Goal: Task Accomplishment & Management: Use online tool/utility

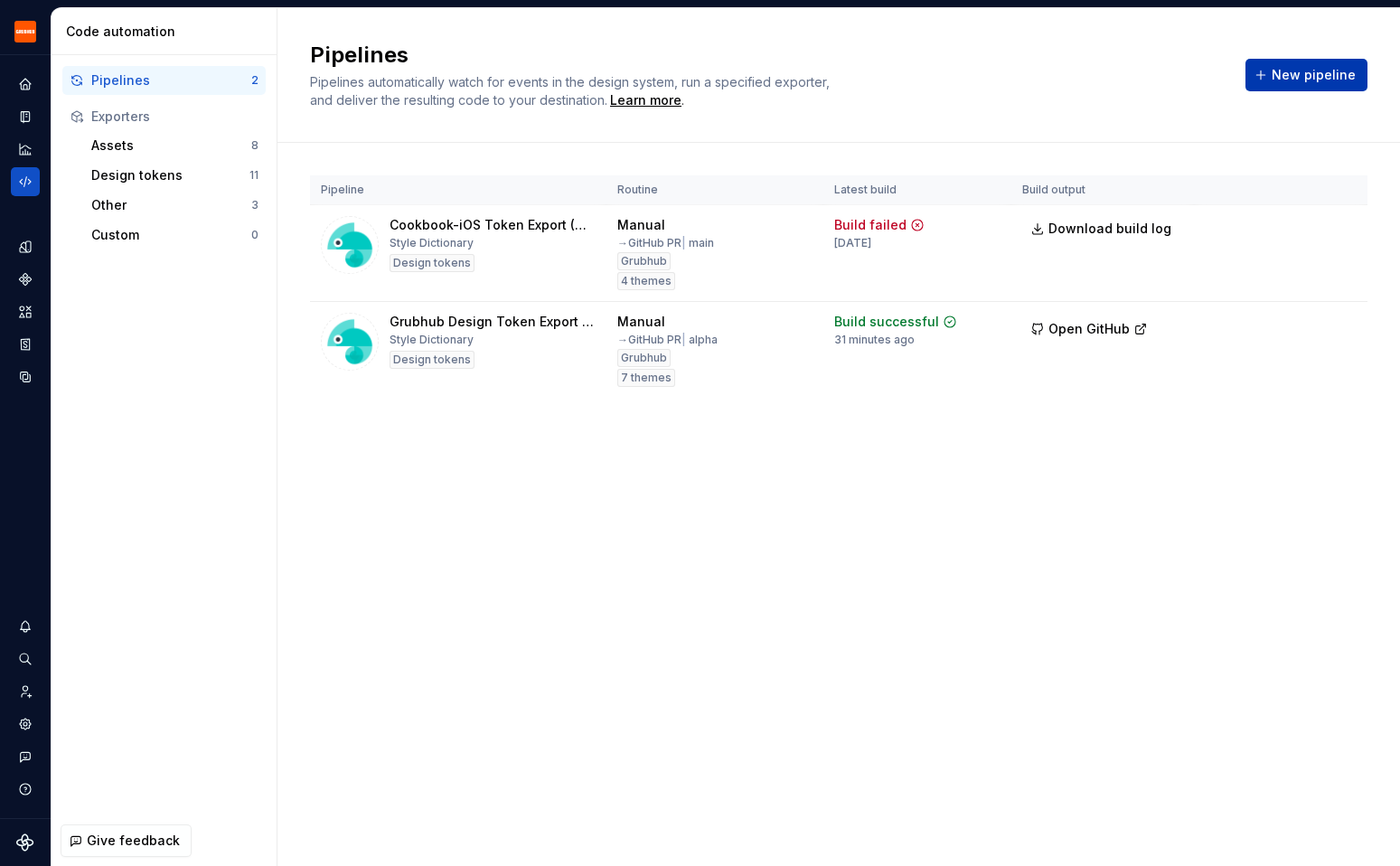
click at [1318, 72] on span "New pipeline" at bounding box center [1314, 74] width 84 height 18
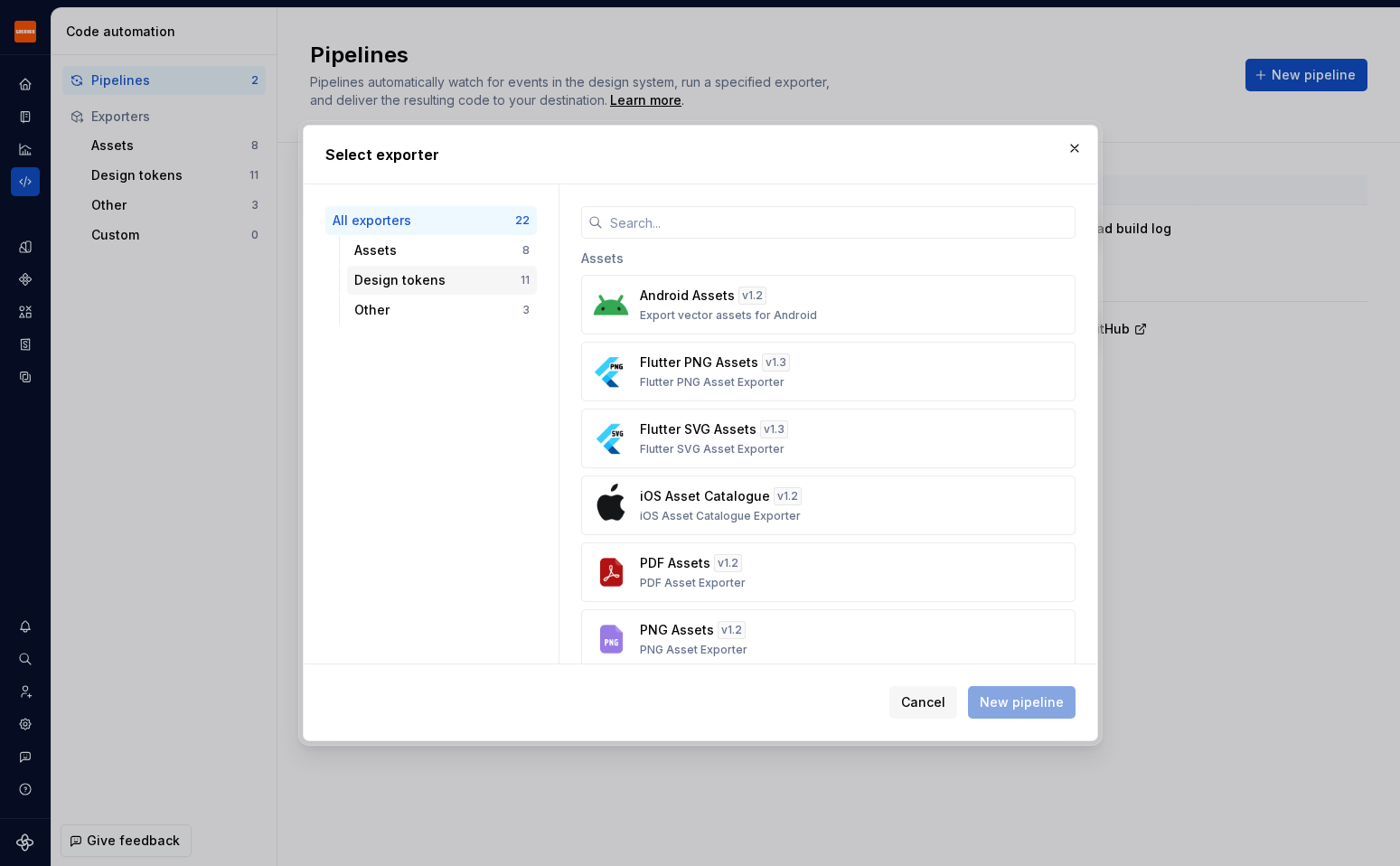
click at [457, 279] on div "Design tokens" at bounding box center [438, 280] width 167 height 18
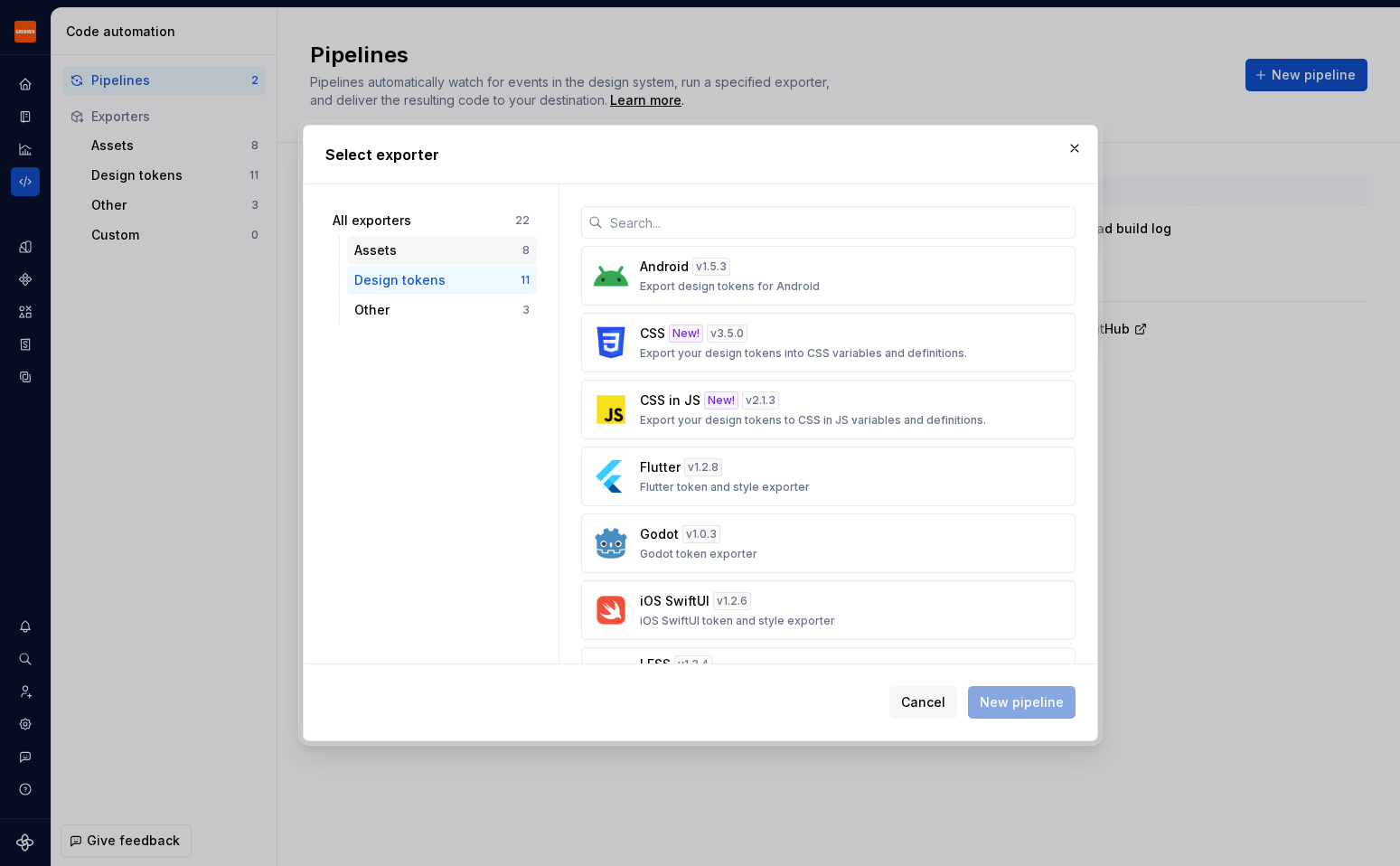
click at [457, 259] on div "Assets" at bounding box center [438, 250] width 168 height 18
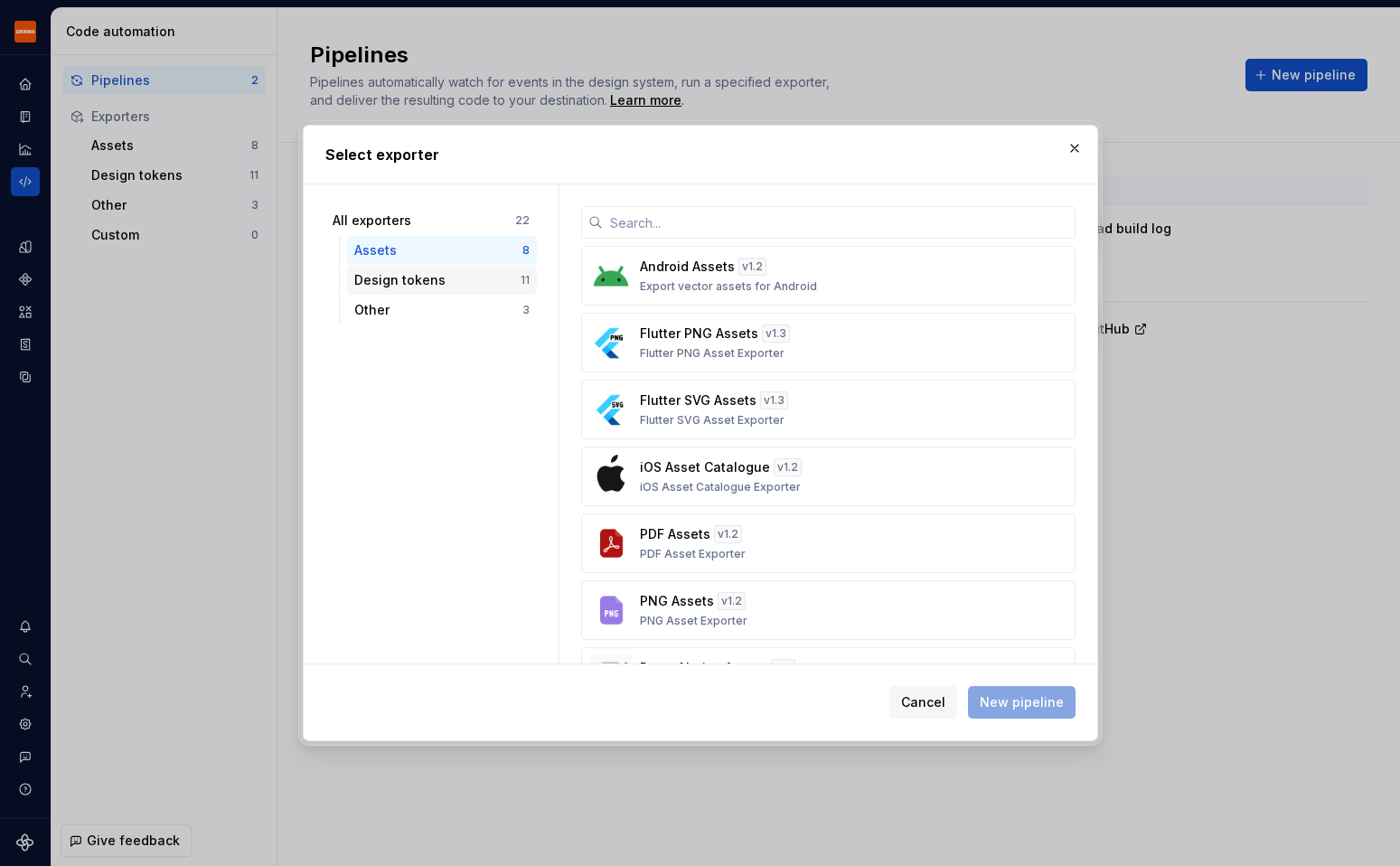
click at [496, 272] on div "Design tokens" at bounding box center [438, 280] width 167 height 18
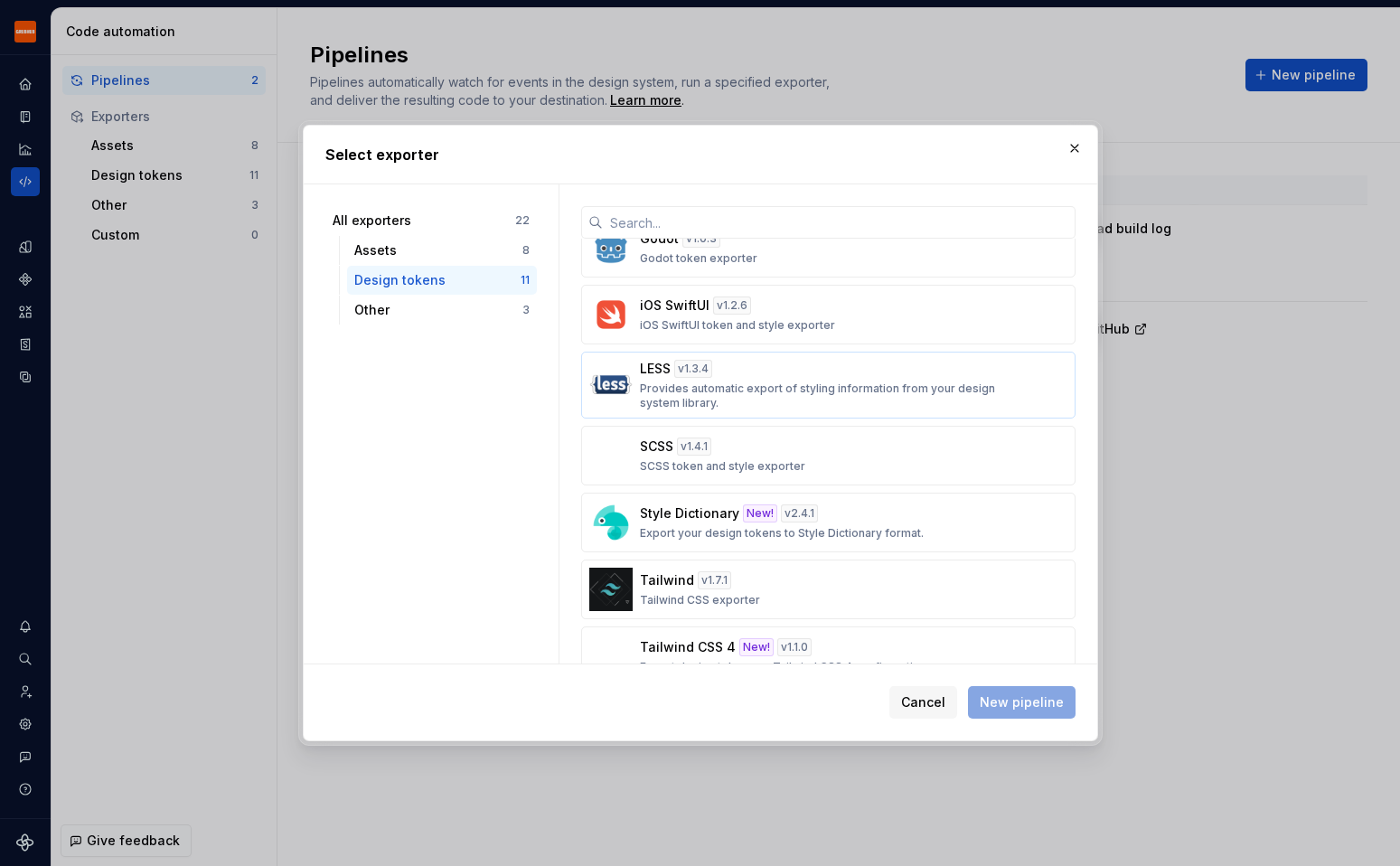
scroll to position [340, 0]
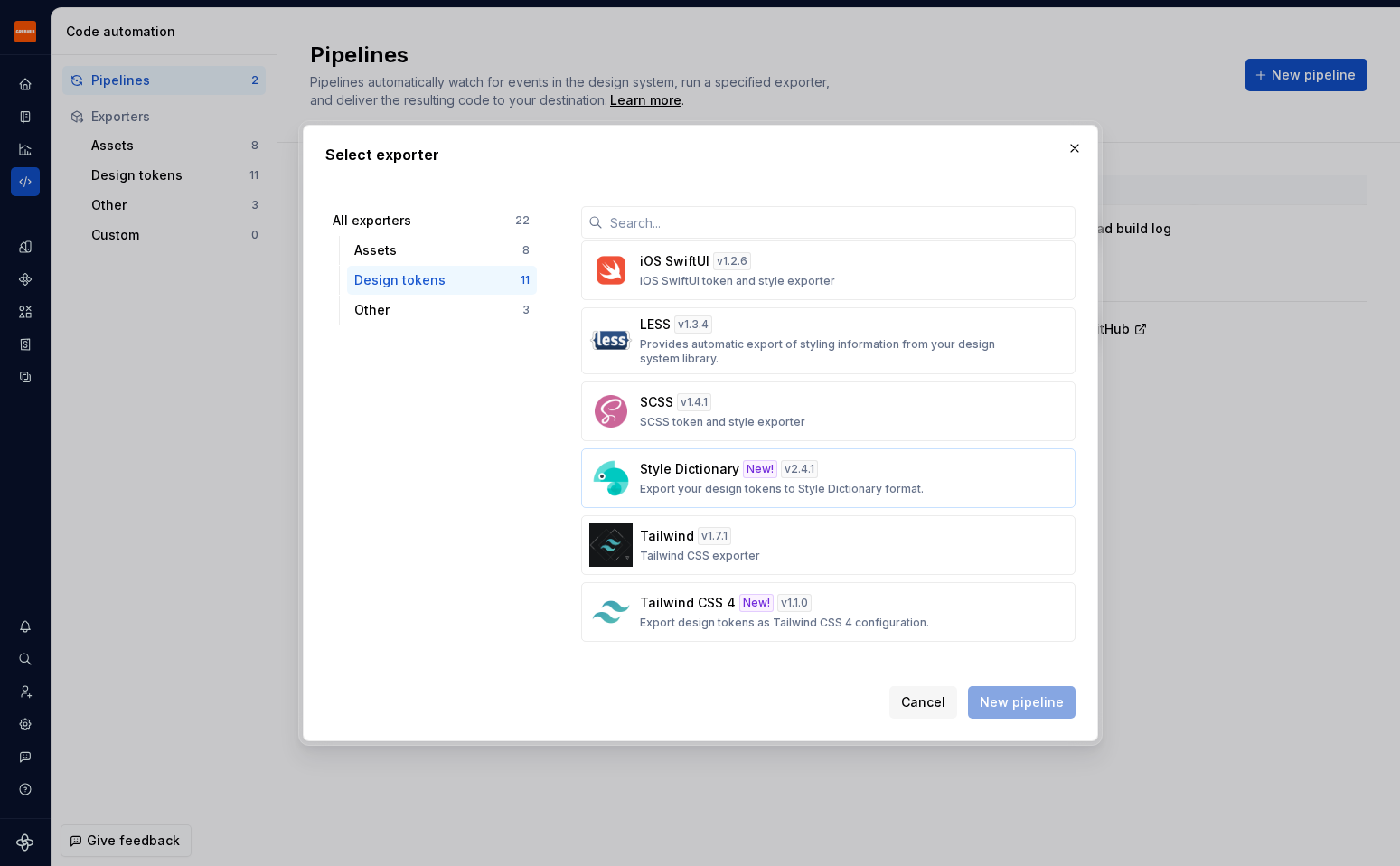
click at [691, 479] on div "Style Dictionary New! v 2.4.1 Export your design tokens to Style Dictionary for…" at bounding box center [823, 478] width 366 height 36
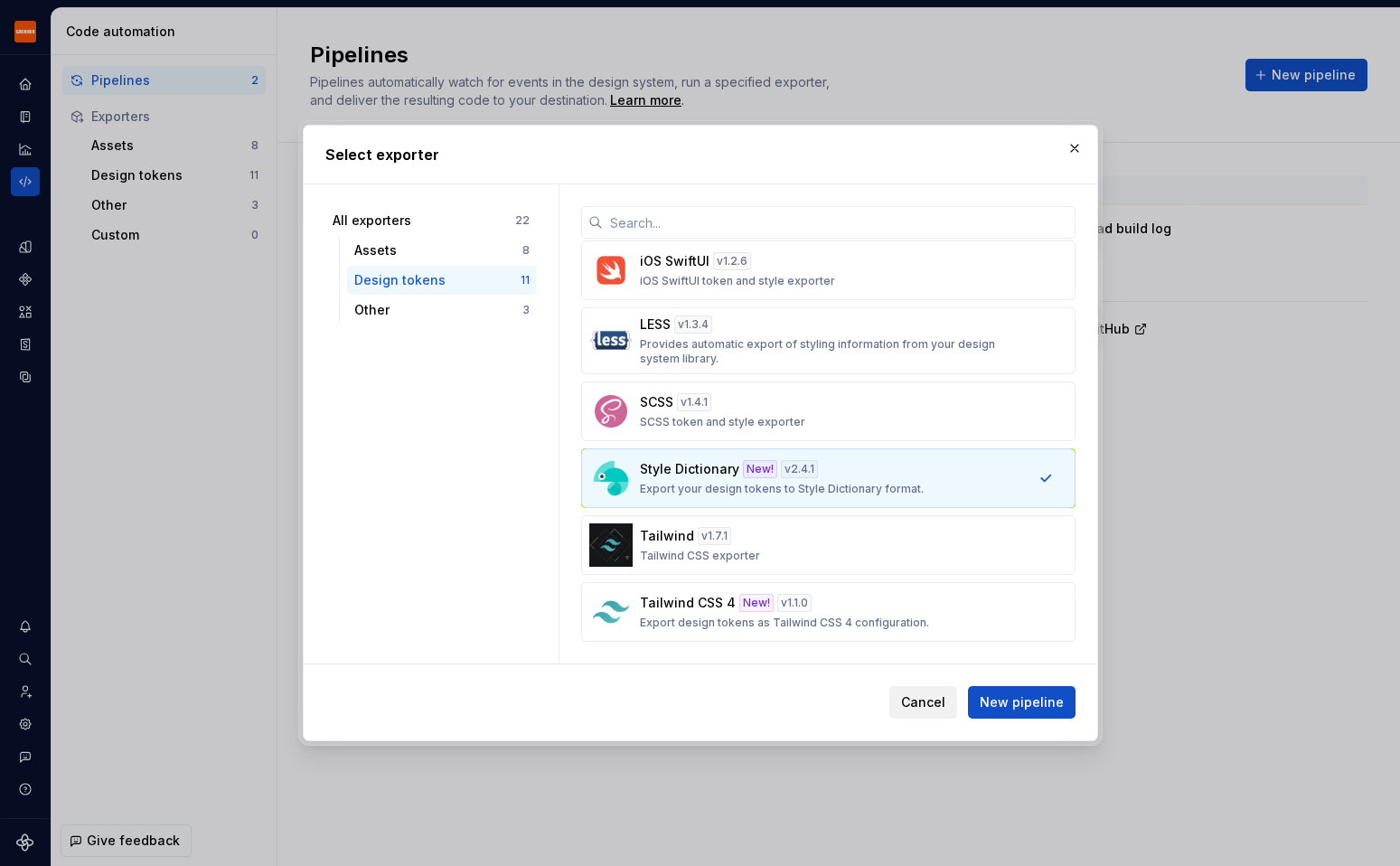
click at [934, 691] on button "Cancel" at bounding box center [923, 701] width 67 height 33
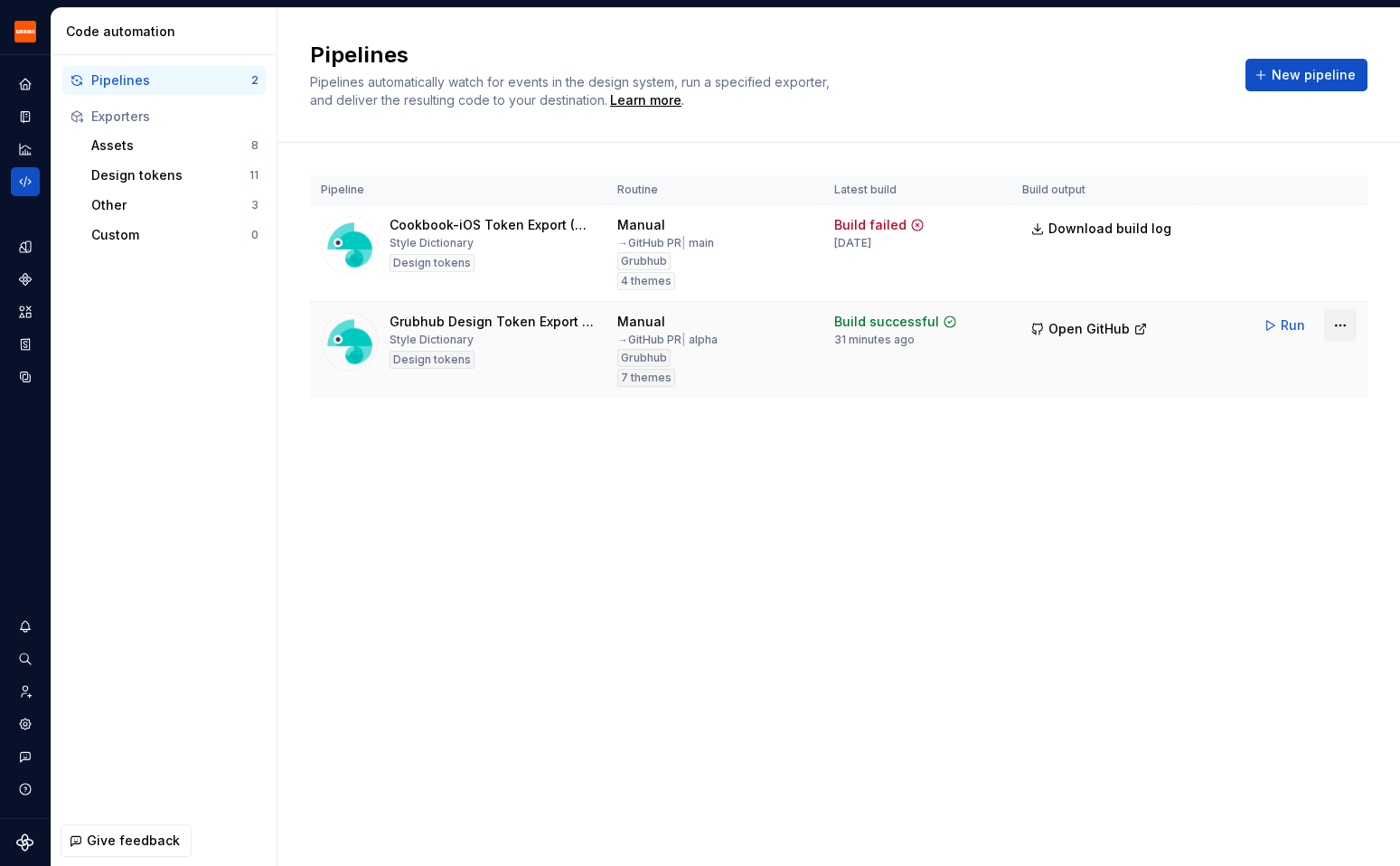
click at [1344, 324] on html "Grubhub Design System Y Dataset Grubhub Code automation Pipelines 2 Exporters A…" at bounding box center [700, 433] width 1400 height 866
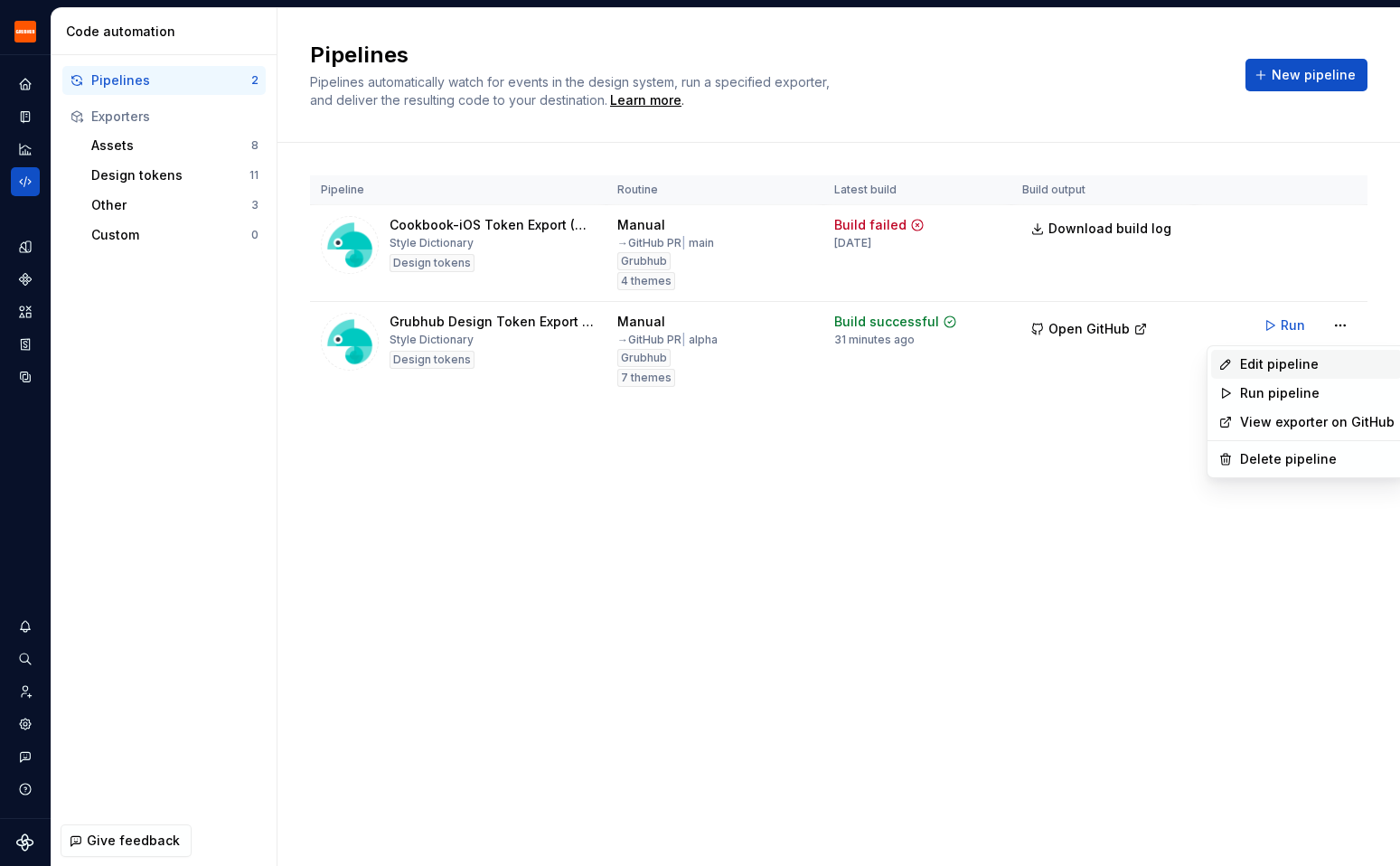
click at [1311, 360] on div "Edit pipeline" at bounding box center [1318, 364] width 155 height 18
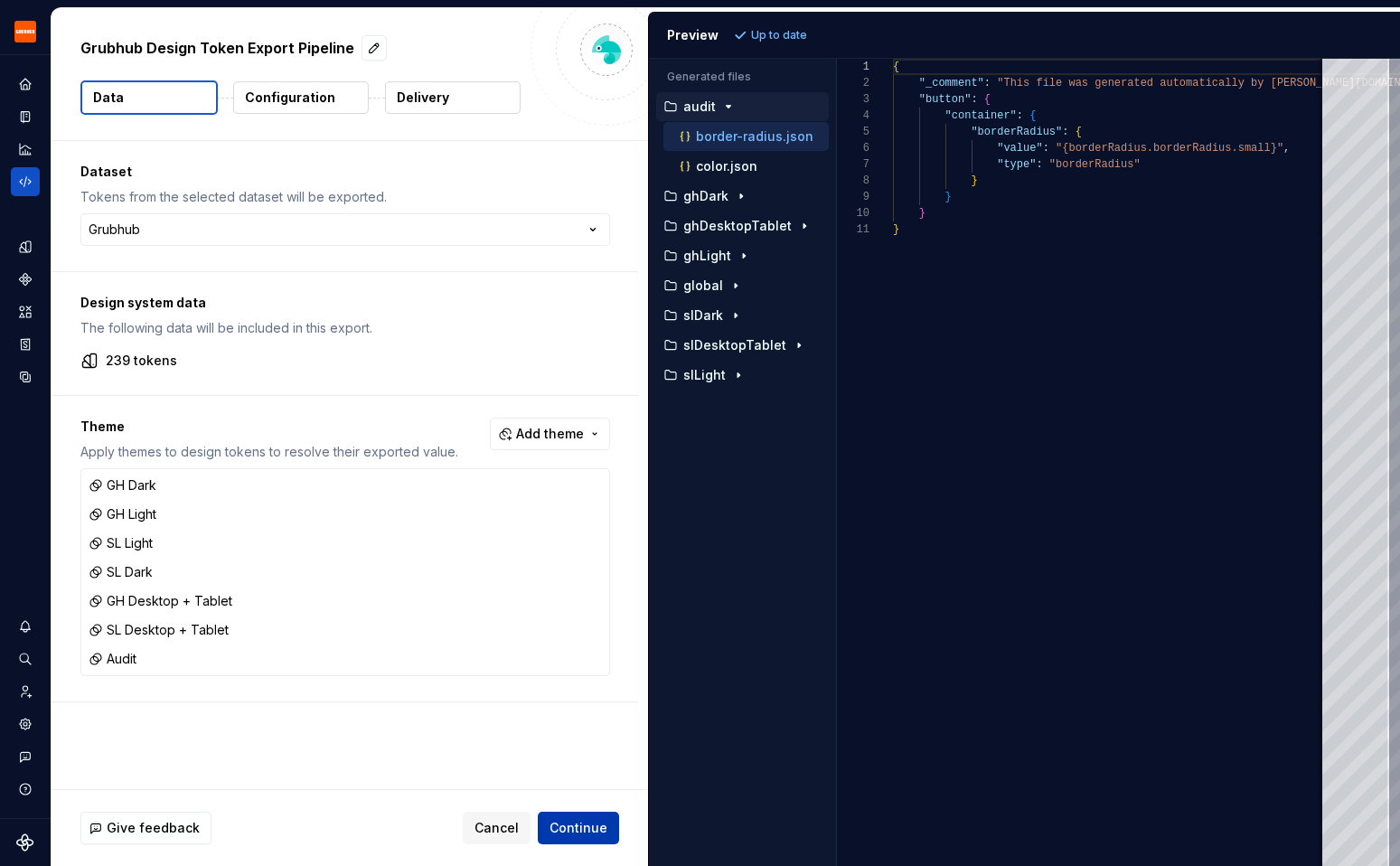
click at [598, 825] on span "Continue" at bounding box center [578, 827] width 58 height 18
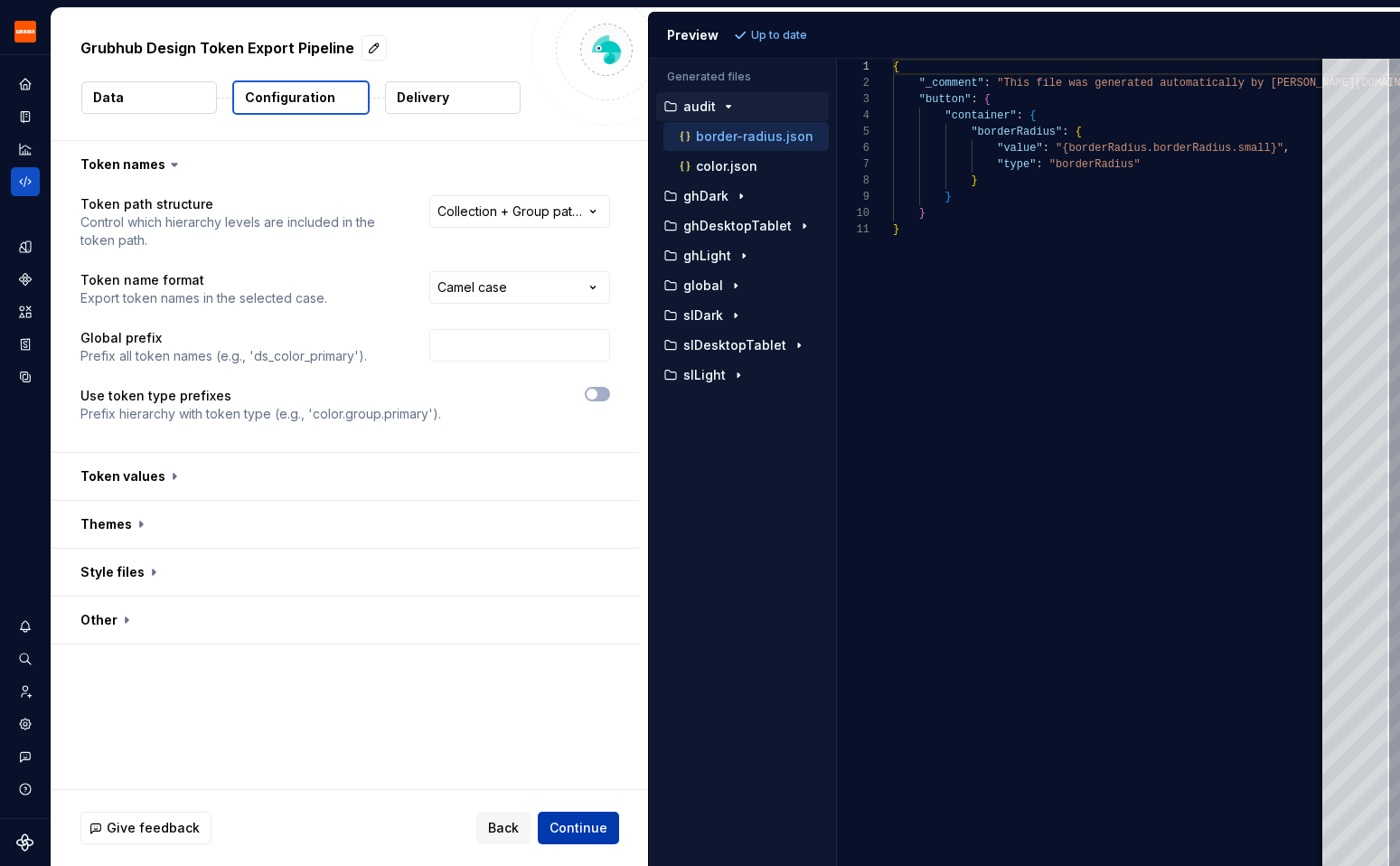
click at [594, 827] on span "Continue" at bounding box center [578, 827] width 58 height 18
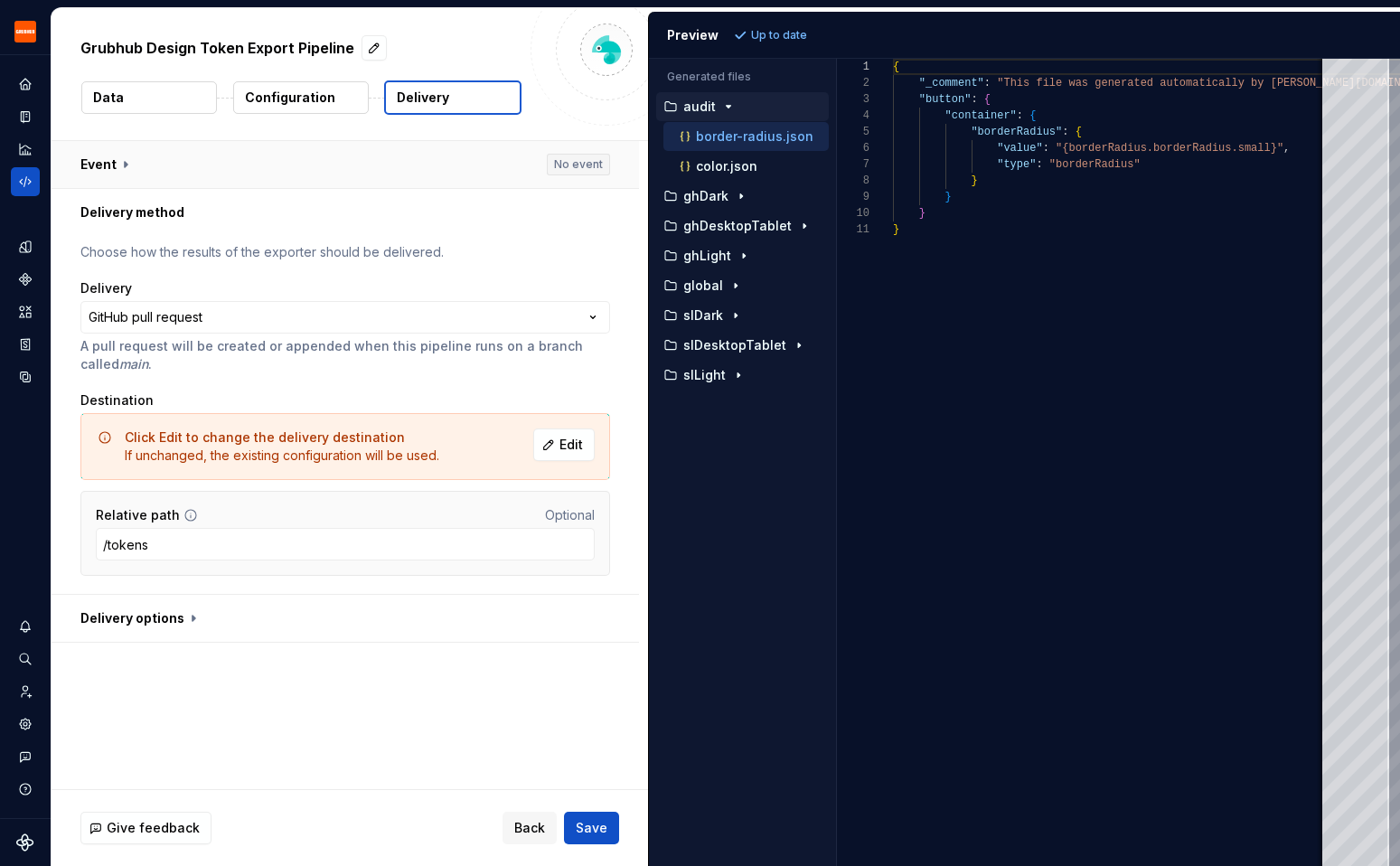
click at [162, 170] on button "button" at bounding box center [345, 164] width 587 height 47
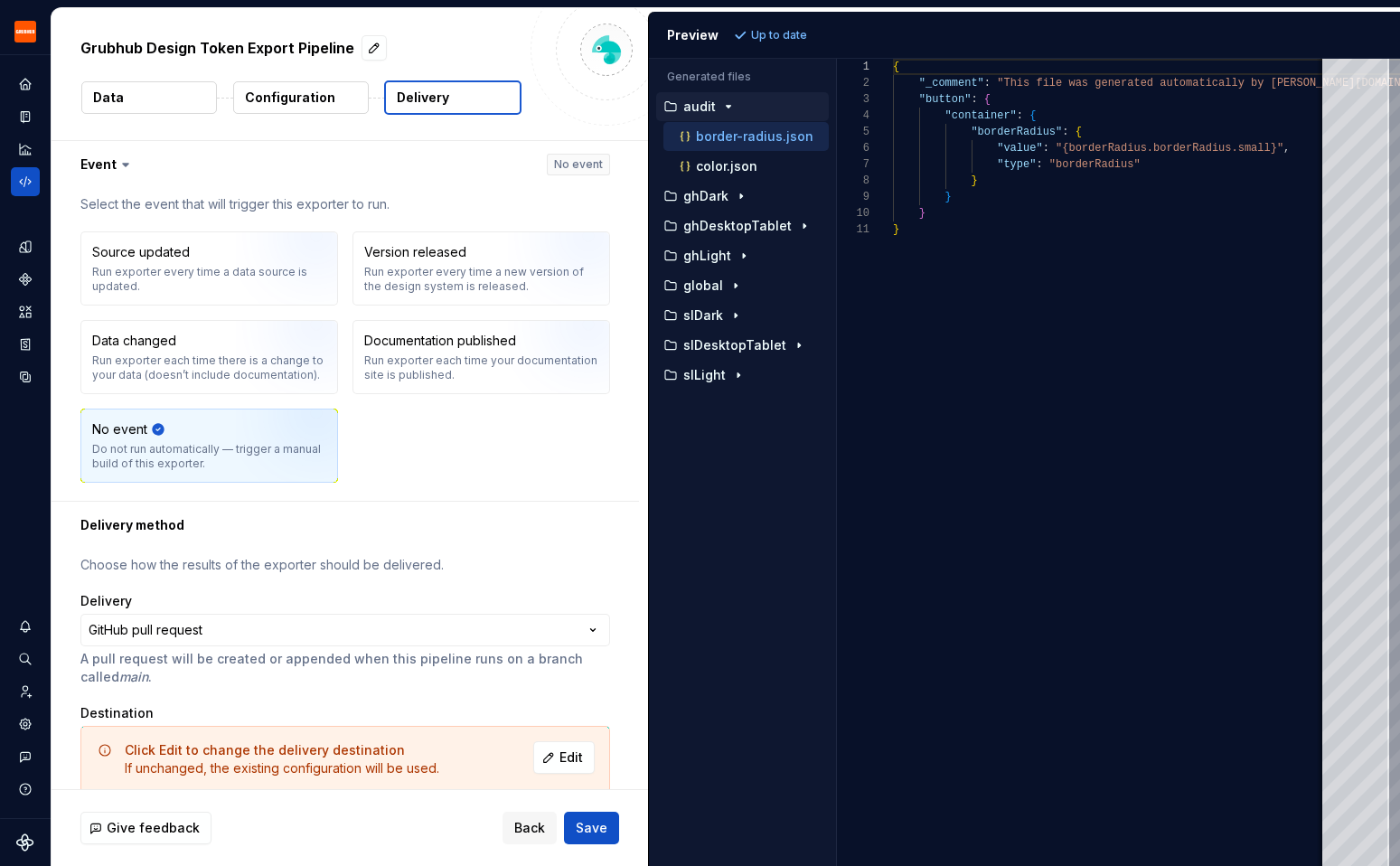
scroll to position [167, 0]
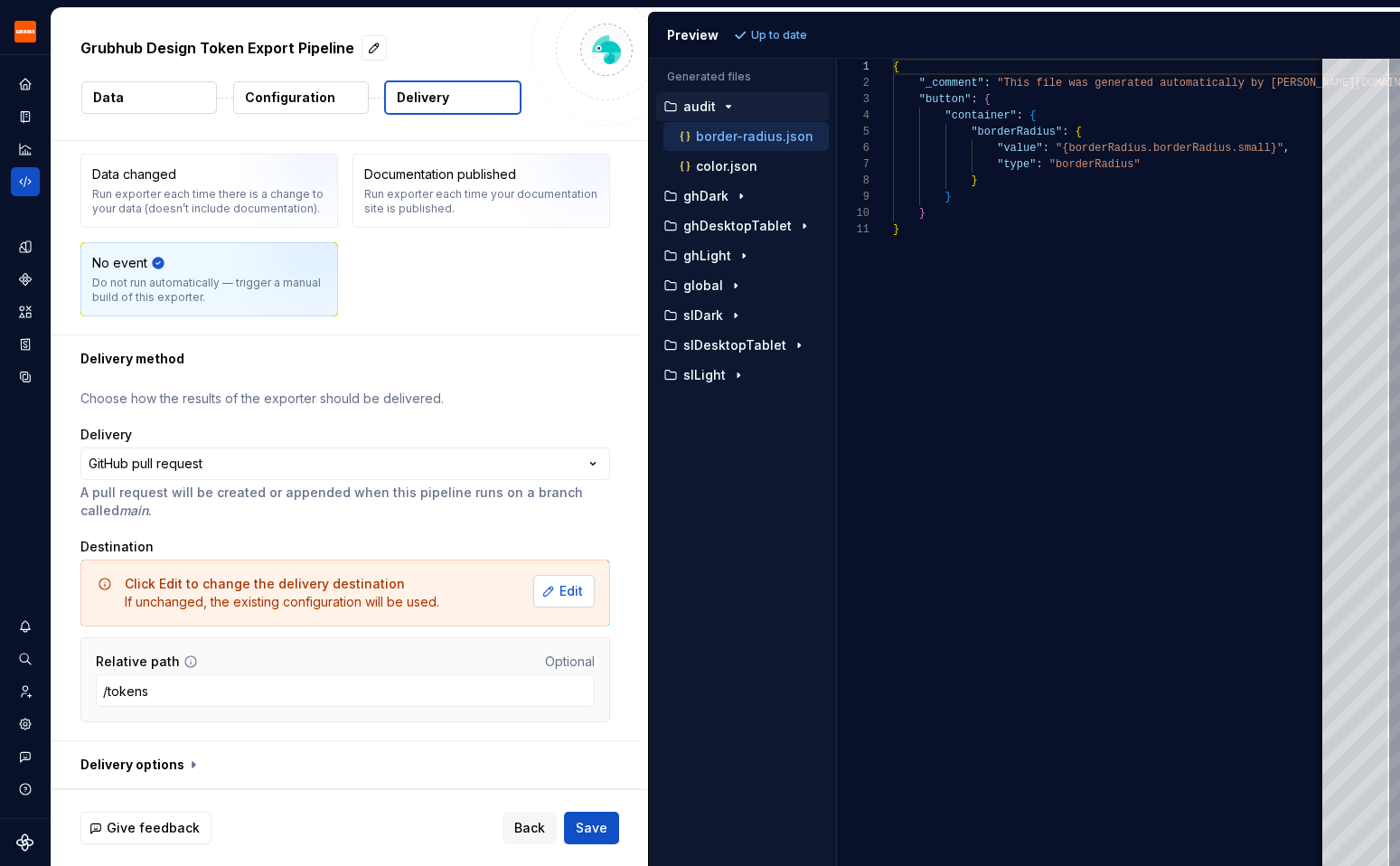
click at [573, 597] on span "Edit" at bounding box center [572, 591] width 24 height 18
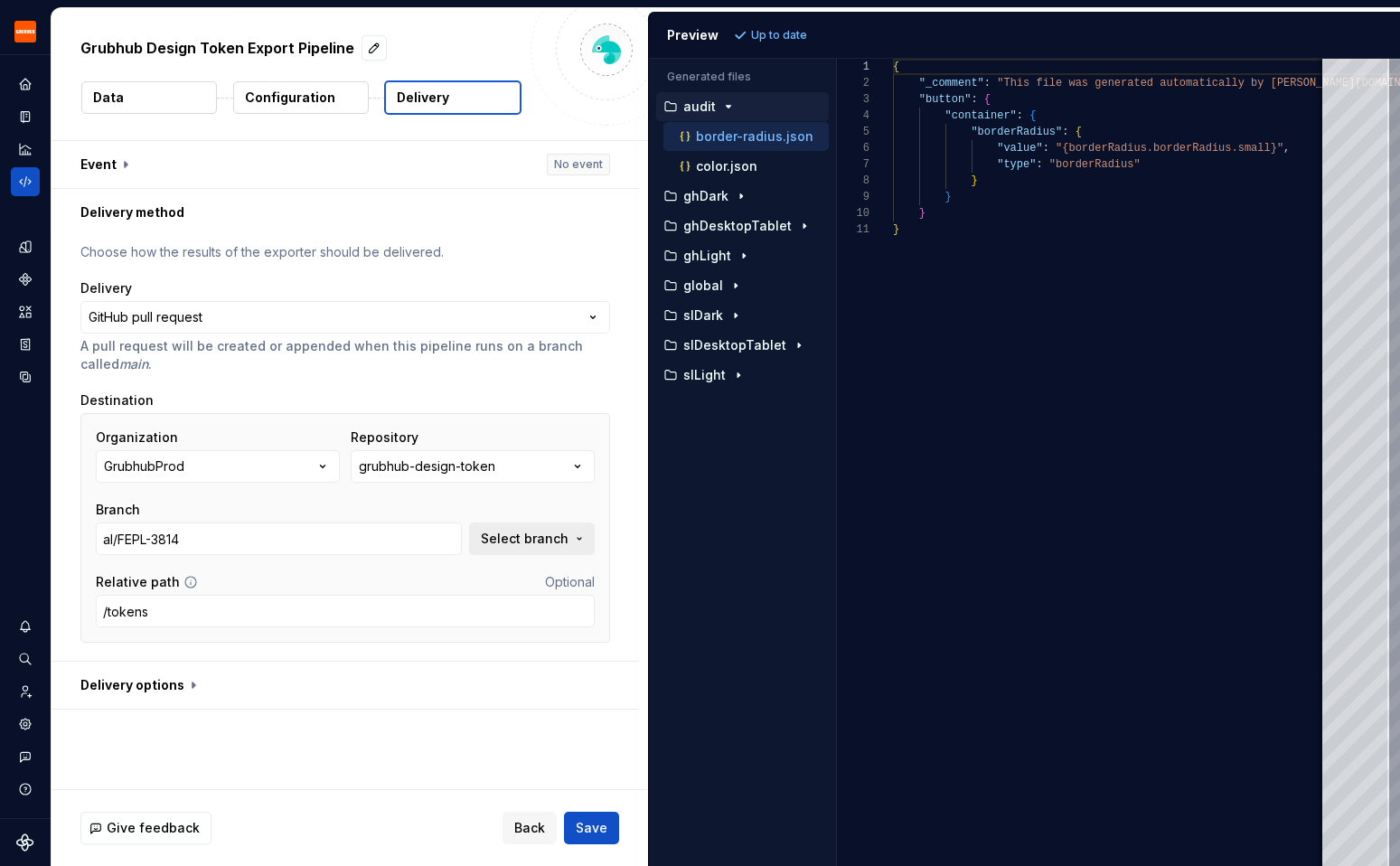
click at [555, 536] on span "Select branch" at bounding box center [525, 539] width 87 height 18
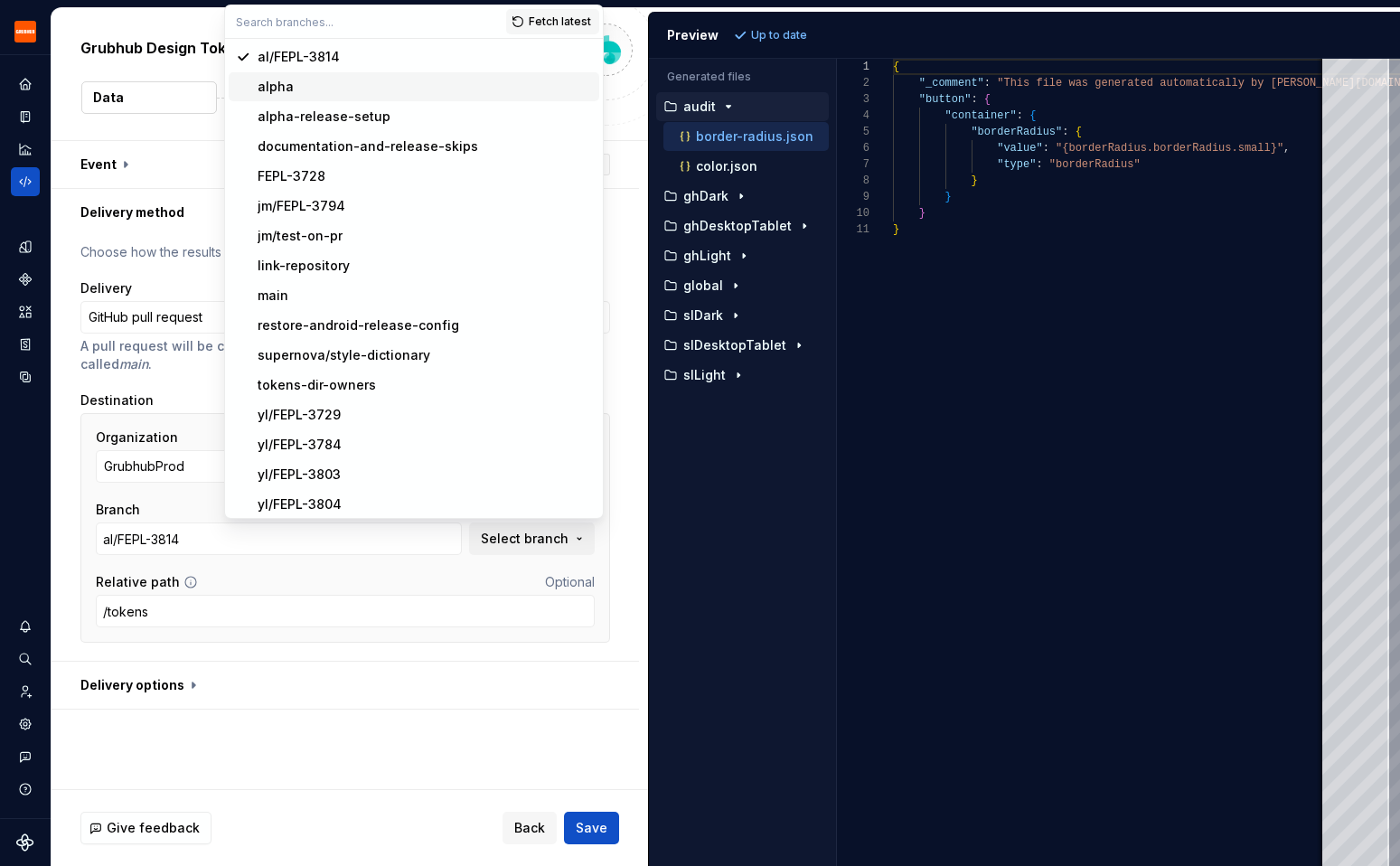
click at [342, 85] on div "alpha" at bounding box center [425, 86] width 334 height 18
type input "alpha"
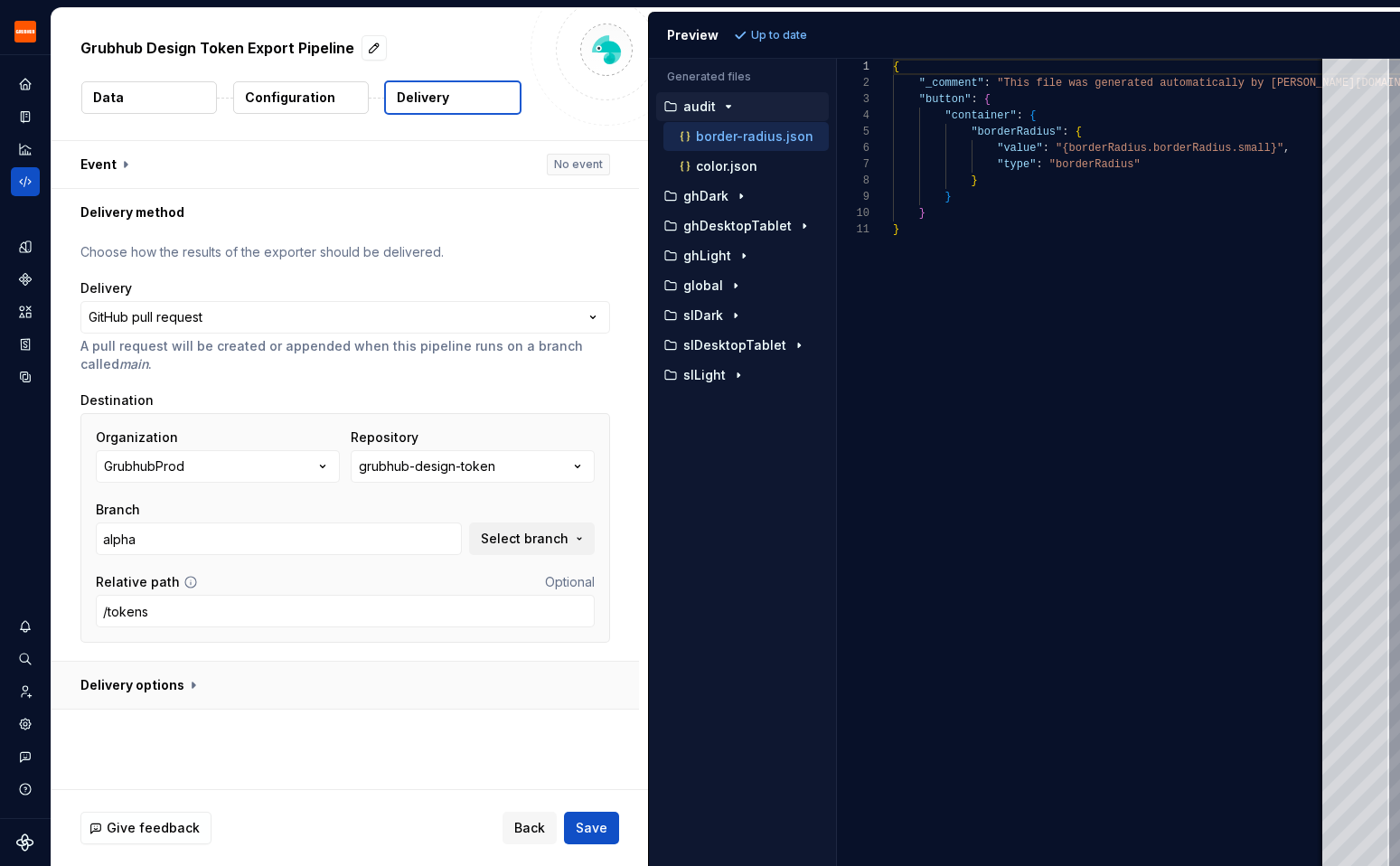
click at [535, 695] on button "button" at bounding box center [345, 684] width 587 height 47
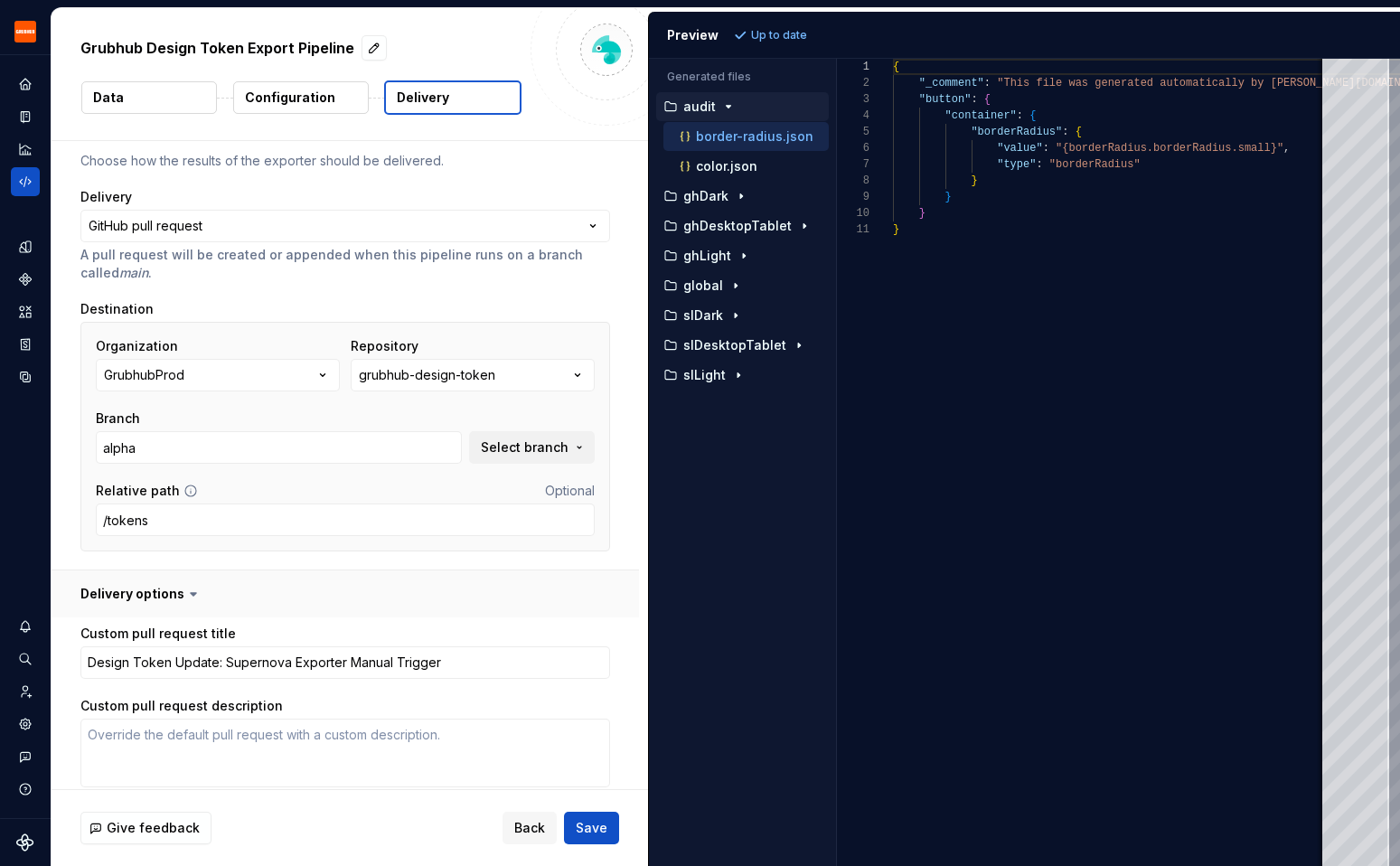
scroll to position [347, 0]
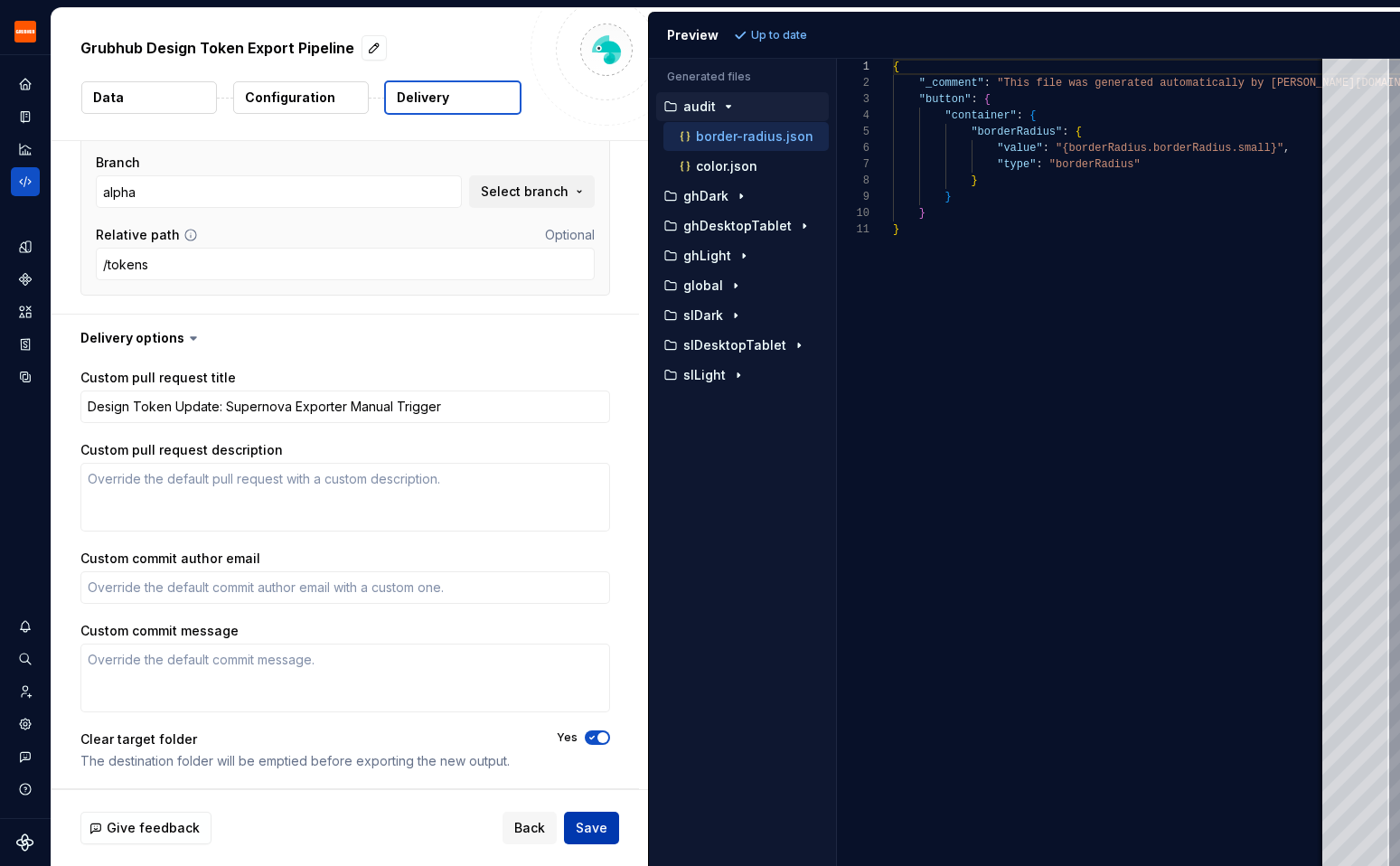
click at [602, 829] on span "Save" at bounding box center [591, 827] width 32 height 18
type textarea "*"
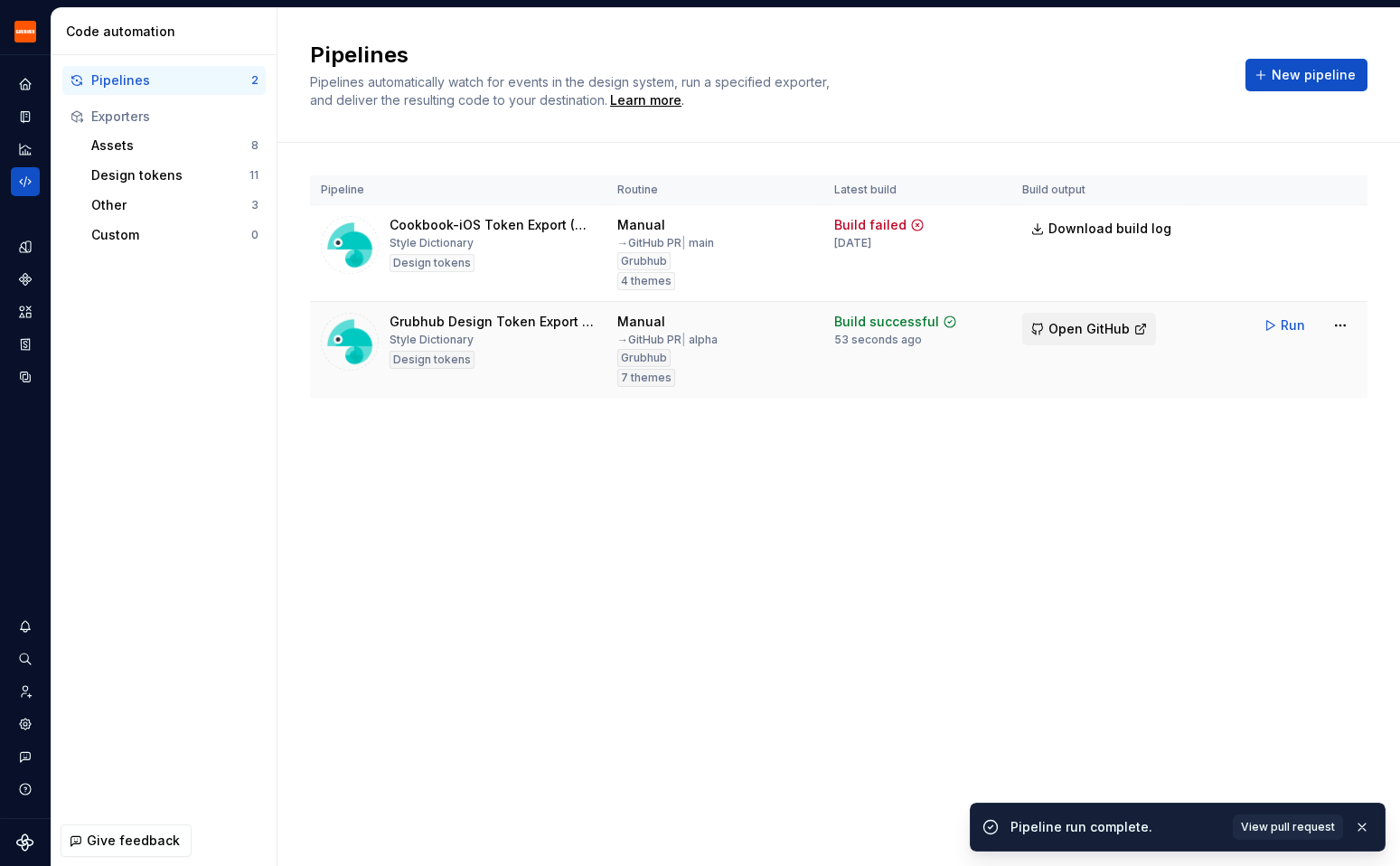
click at [1100, 330] on span "Open GitHub" at bounding box center [1089, 328] width 81 height 18
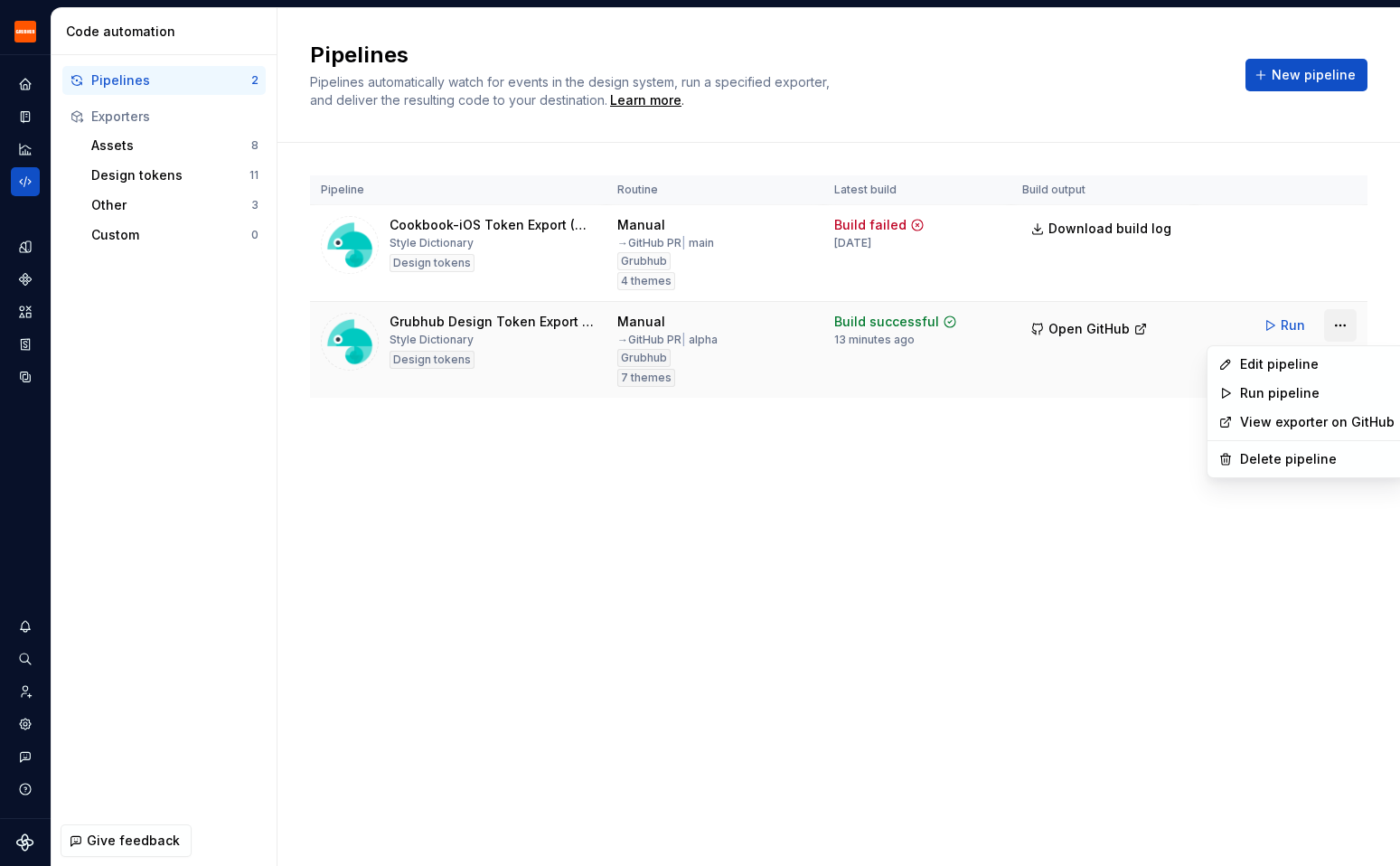
click at [1346, 319] on html "Grubhub Design System Y Dataset Grubhub Code automation Pipelines 2 Exporters A…" at bounding box center [700, 433] width 1400 height 866
click at [1271, 370] on div "Edit pipeline" at bounding box center [1318, 364] width 155 height 18
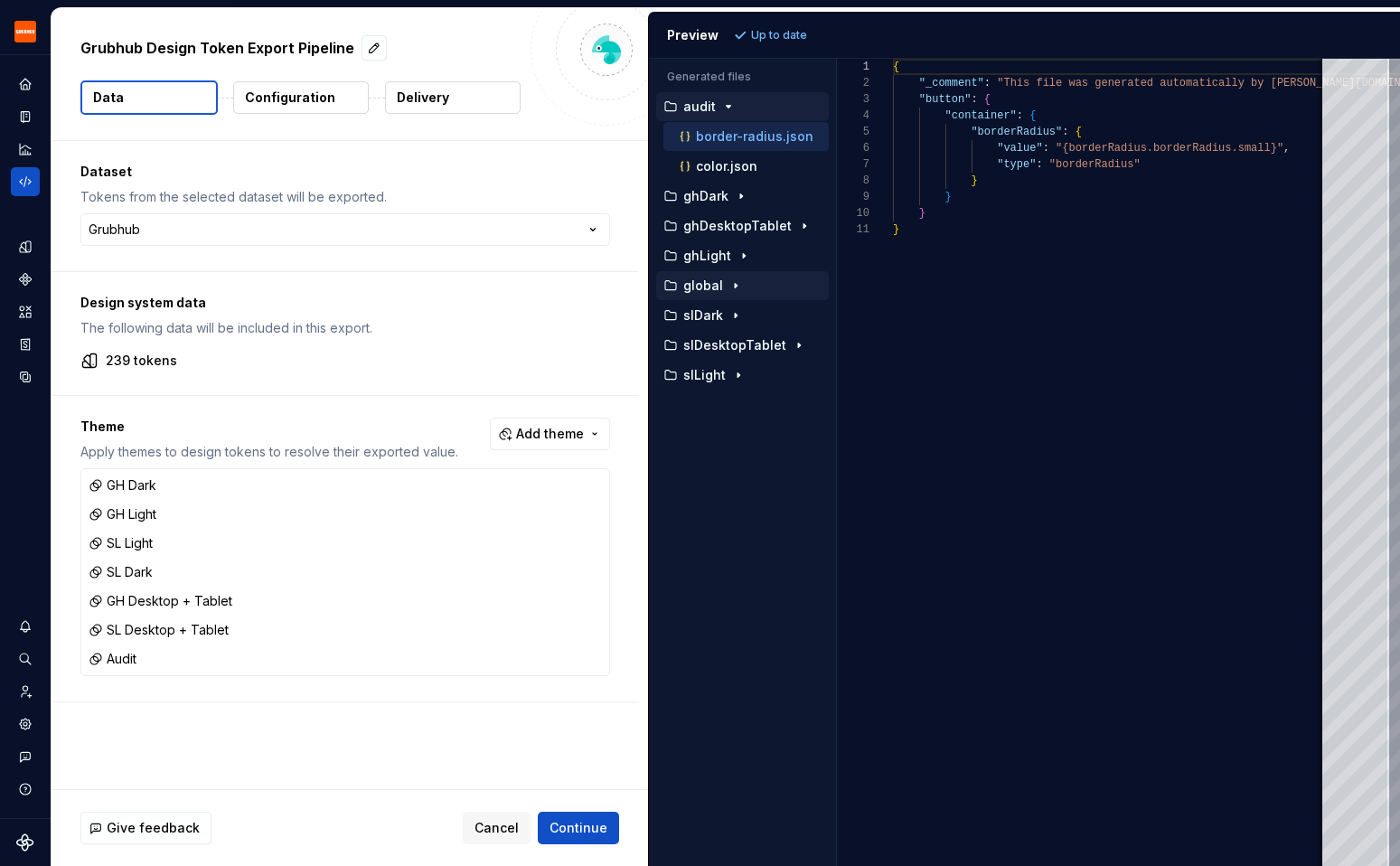
click at [706, 285] on p "global" at bounding box center [703, 286] width 40 height 15
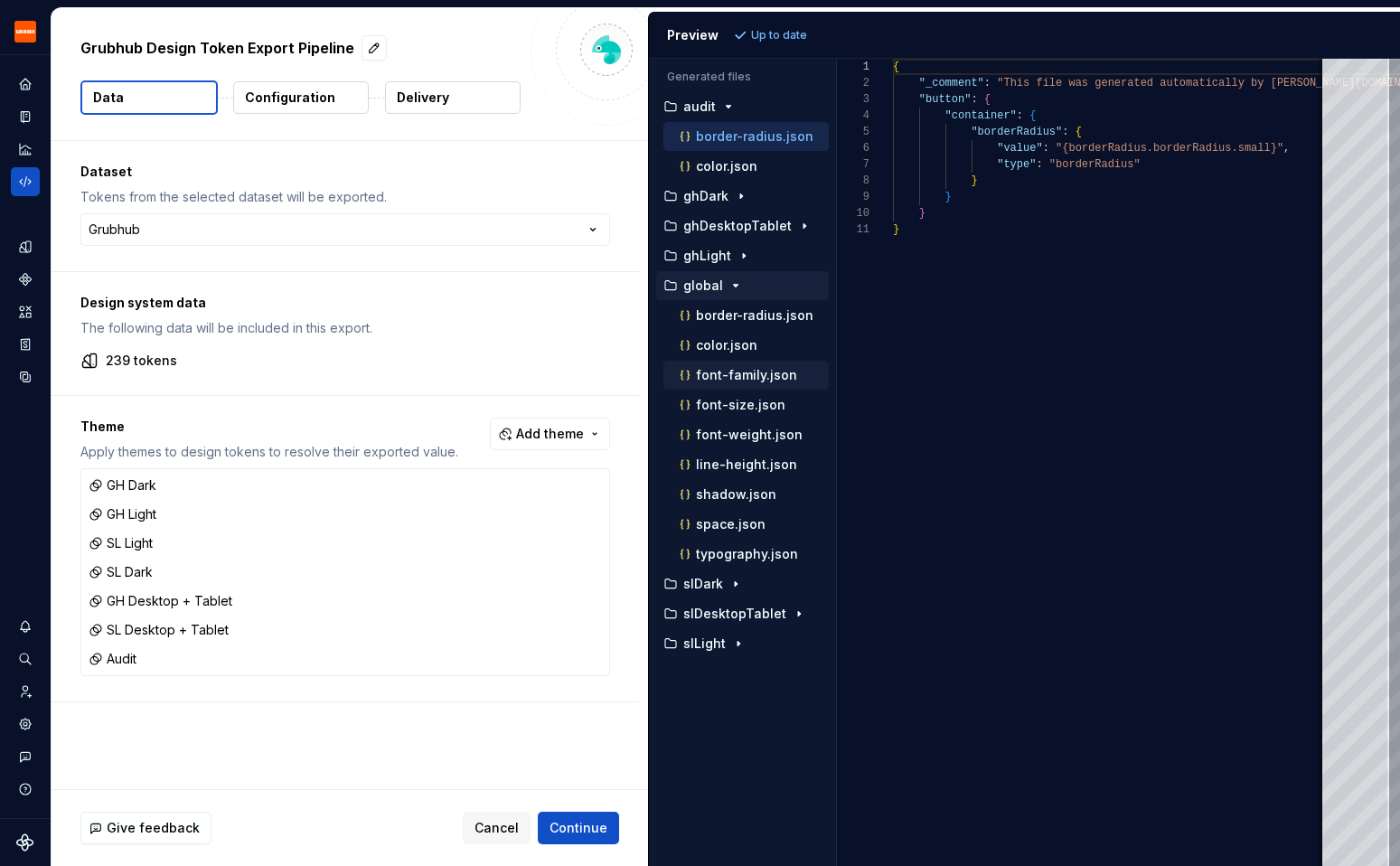
click at [724, 374] on p "font-family.json" at bounding box center [746, 375] width 101 height 15
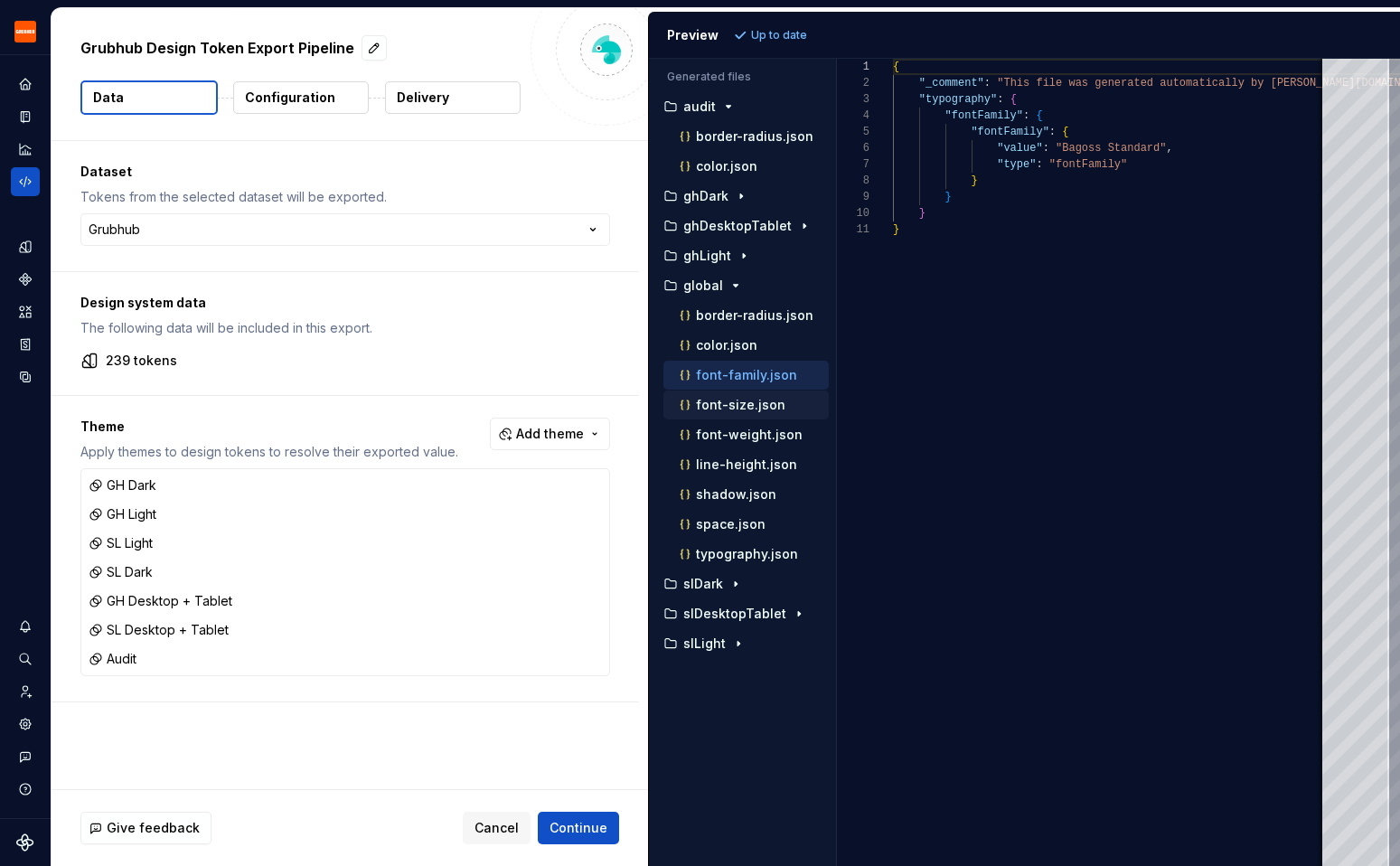
click at [719, 401] on p "font-size.json" at bounding box center [740, 405] width 89 height 15
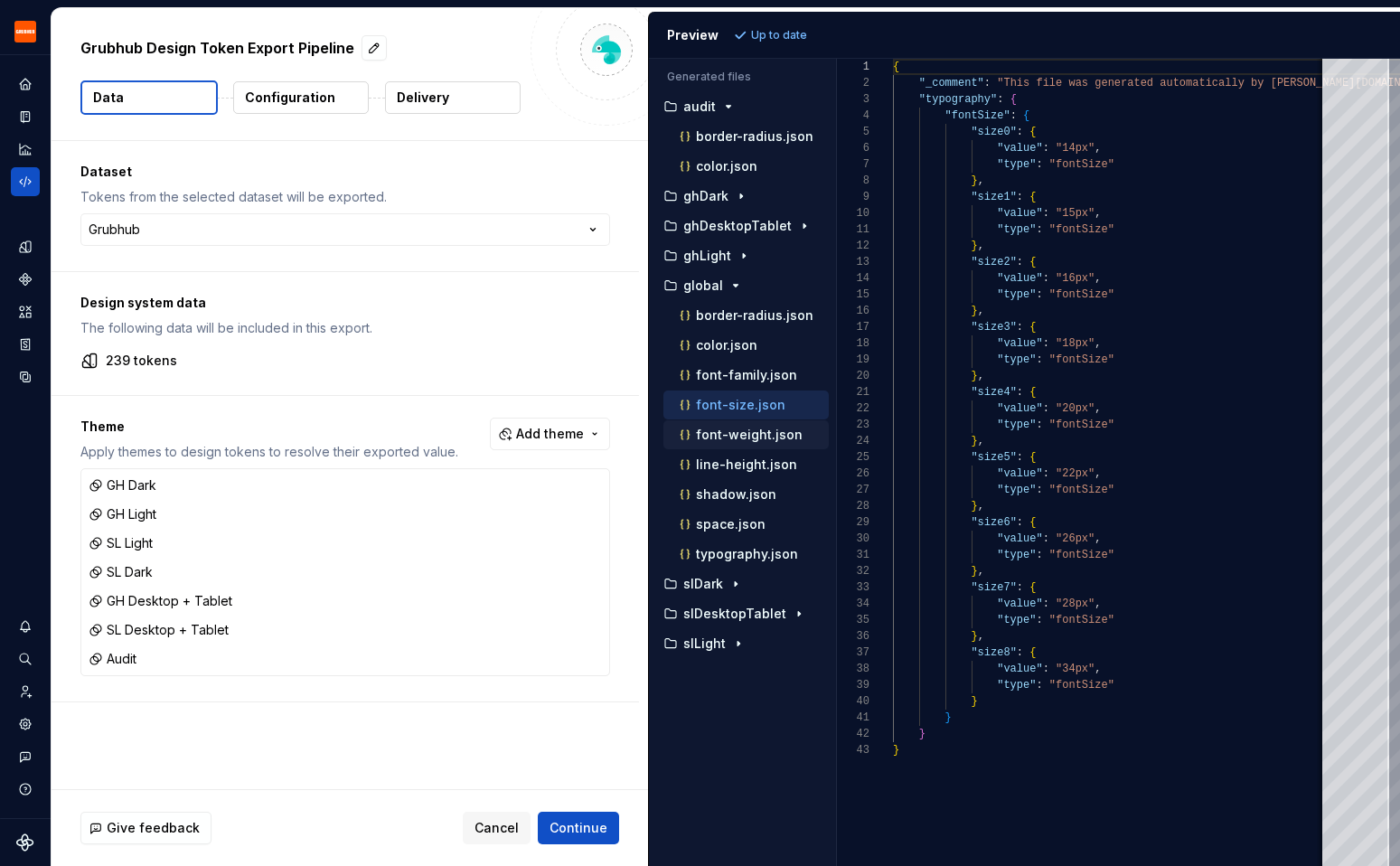
click at [716, 432] on p "font-weight.json" at bounding box center [748, 434] width 106 height 15
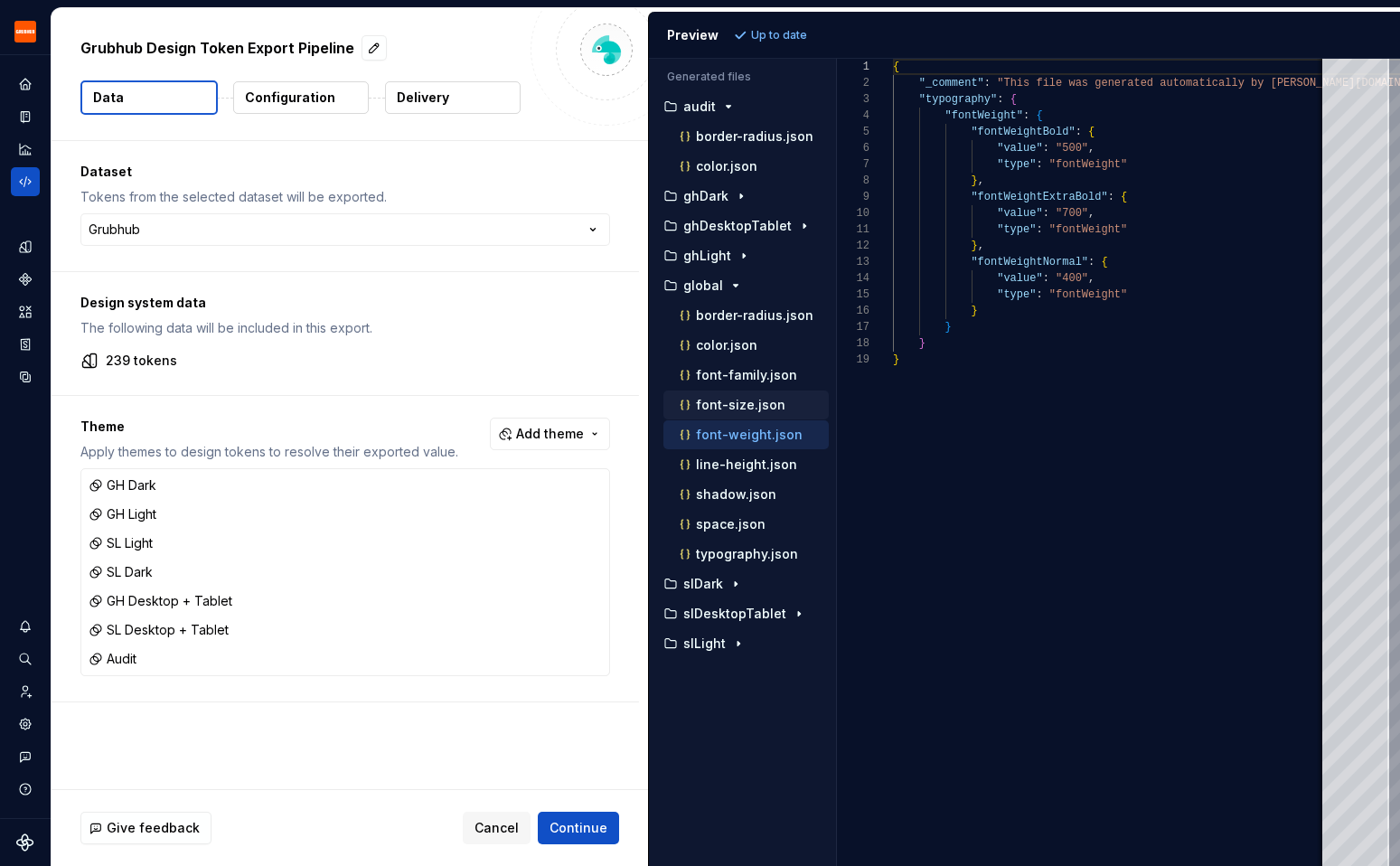
click at [716, 392] on div "font-size.json" at bounding box center [746, 405] width 166 height 29
click at [715, 377] on p "font-family.json" at bounding box center [746, 375] width 101 height 15
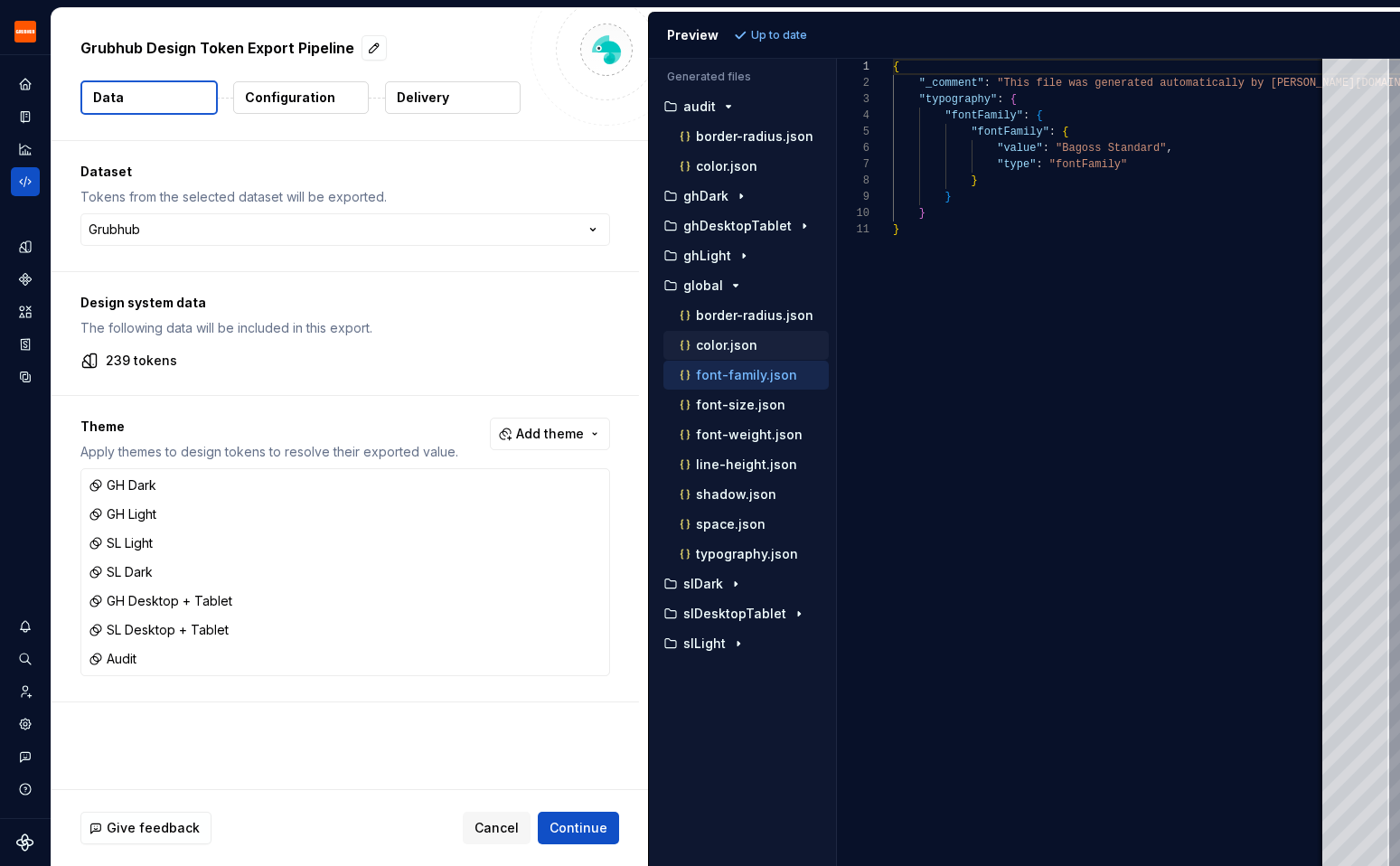
click at [714, 344] on p "color.json" at bounding box center [726, 345] width 62 height 15
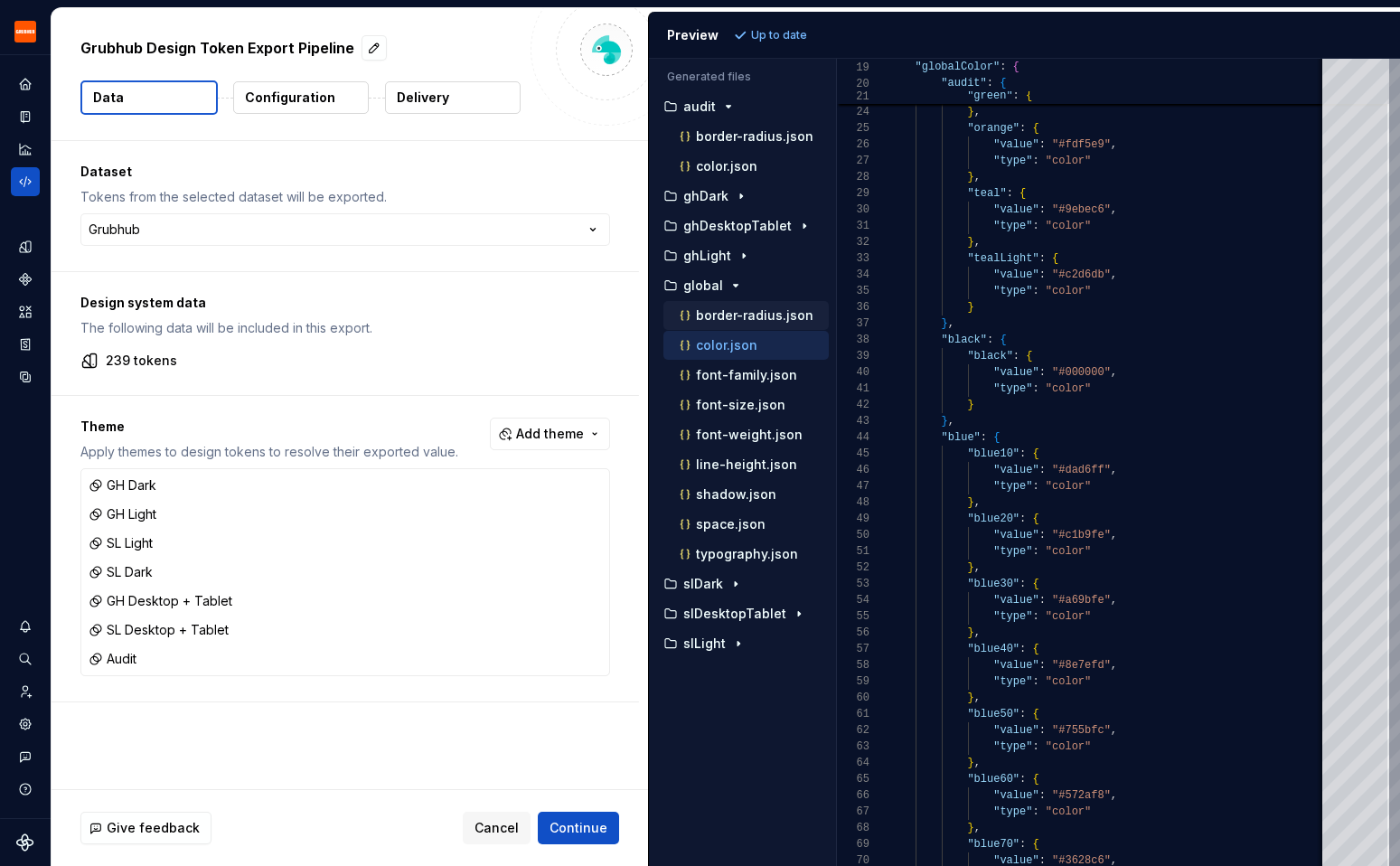
click at [740, 319] on p "border-radius.json" at bounding box center [754, 315] width 117 height 15
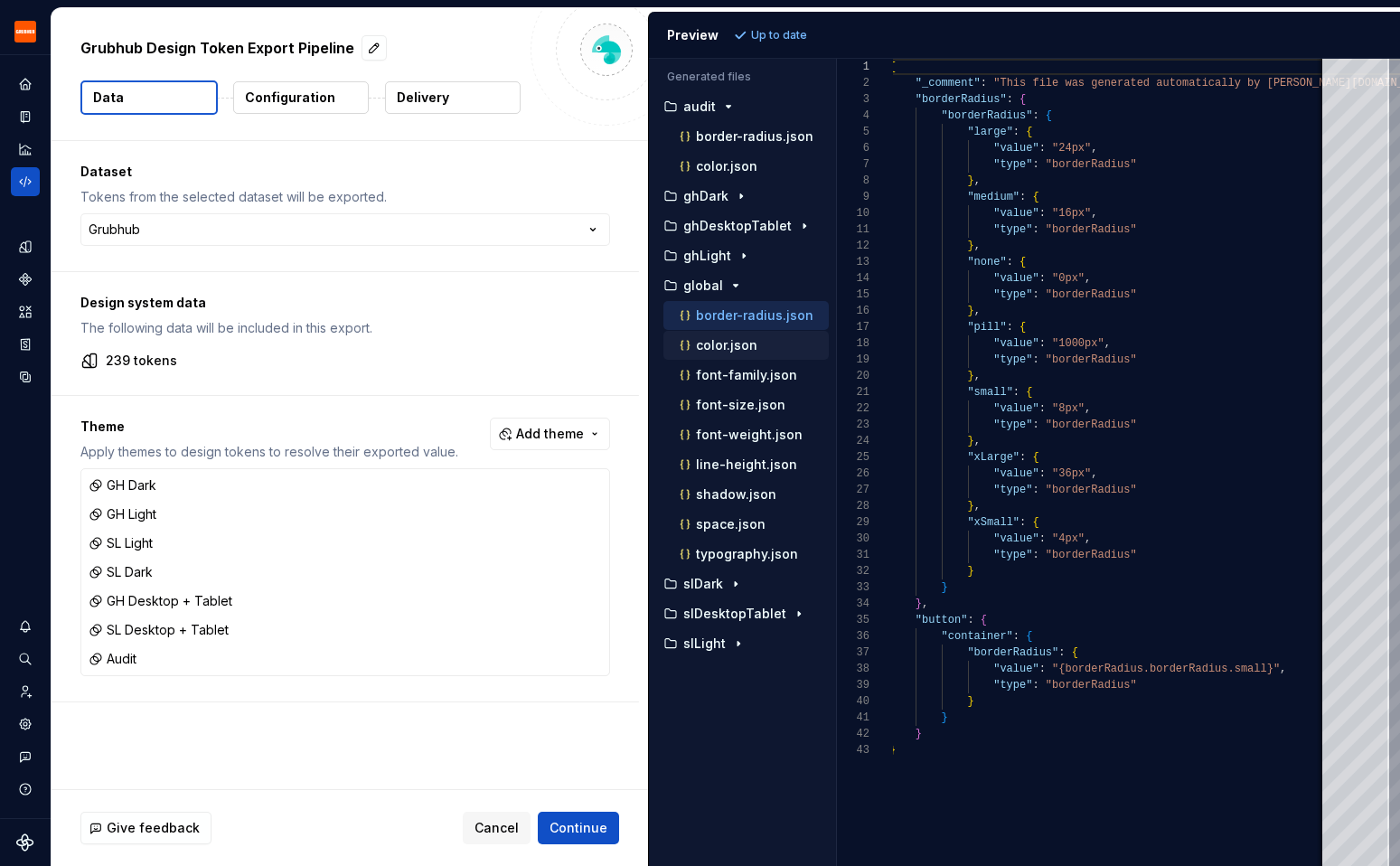
click at [735, 344] on p "color.json" at bounding box center [726, 345] width 62 height 15
type textarea "**********"
